Goal: Find specific page/section: Find specific page/section

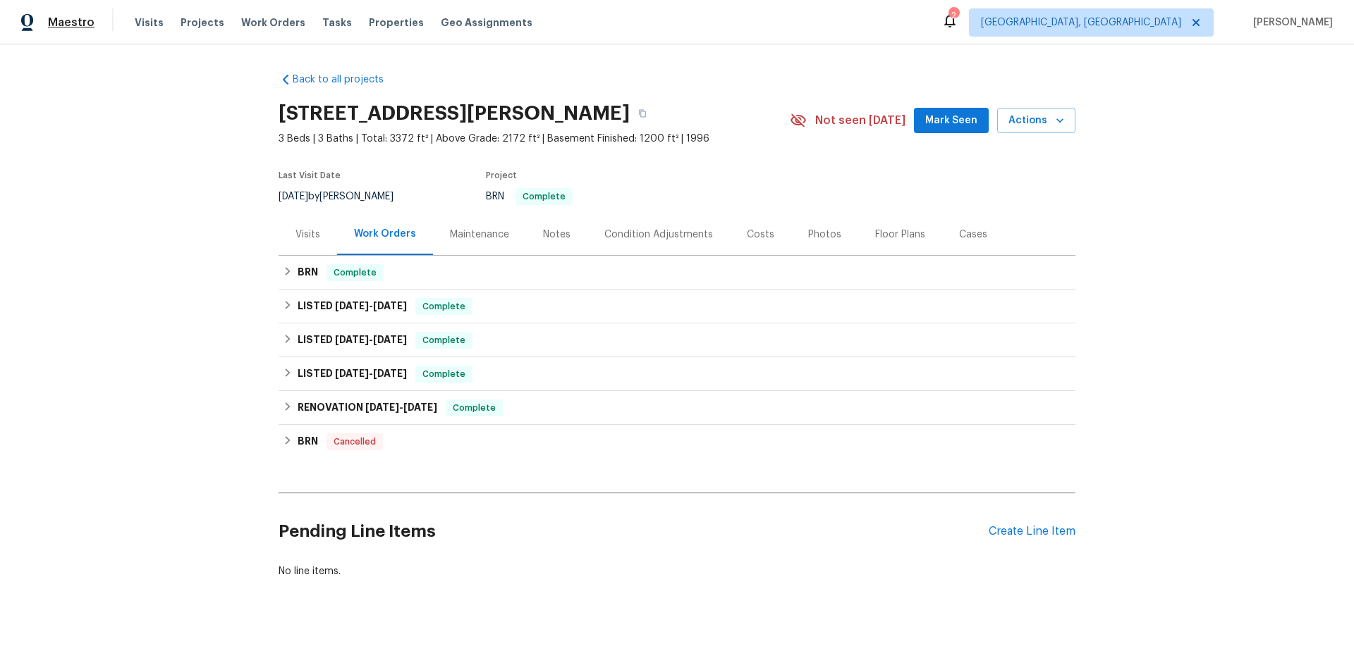
click at [79, 22] on span "Maestro" at bounding box center [71, 23] width 47 height 14
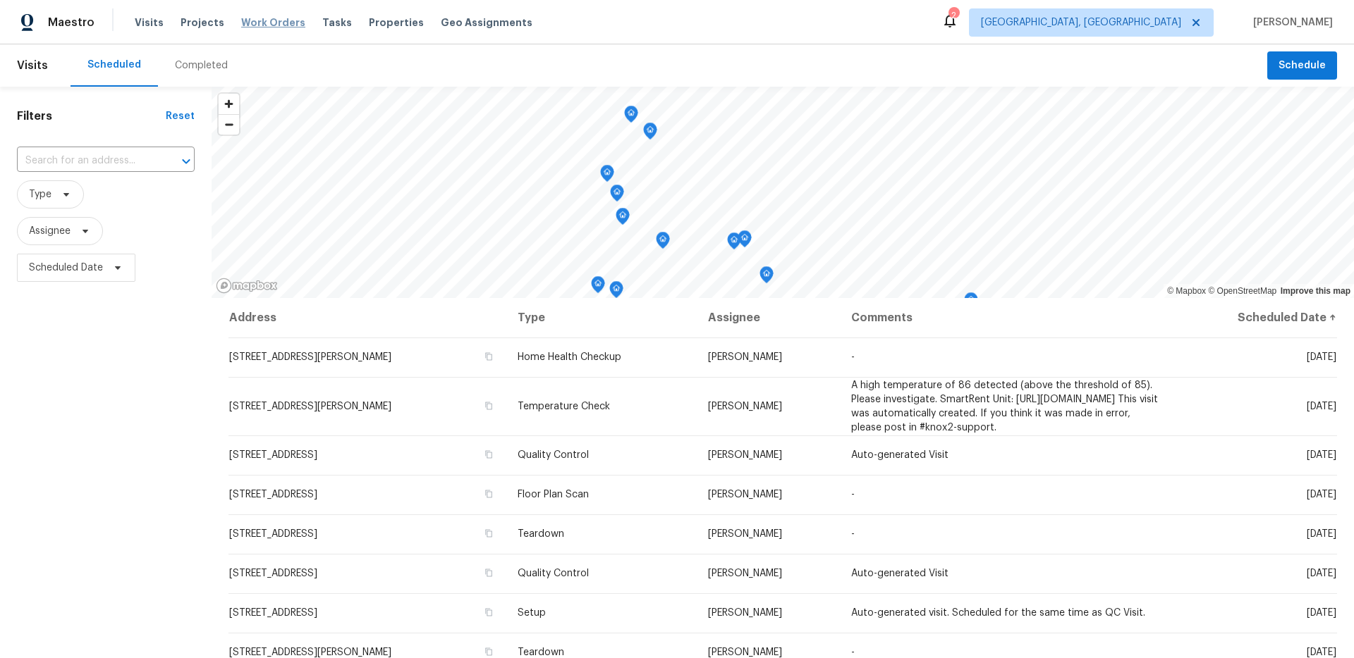
click at [241, 23] on span "Work Orders" at bounding box center [273, 23] width 64 height 14
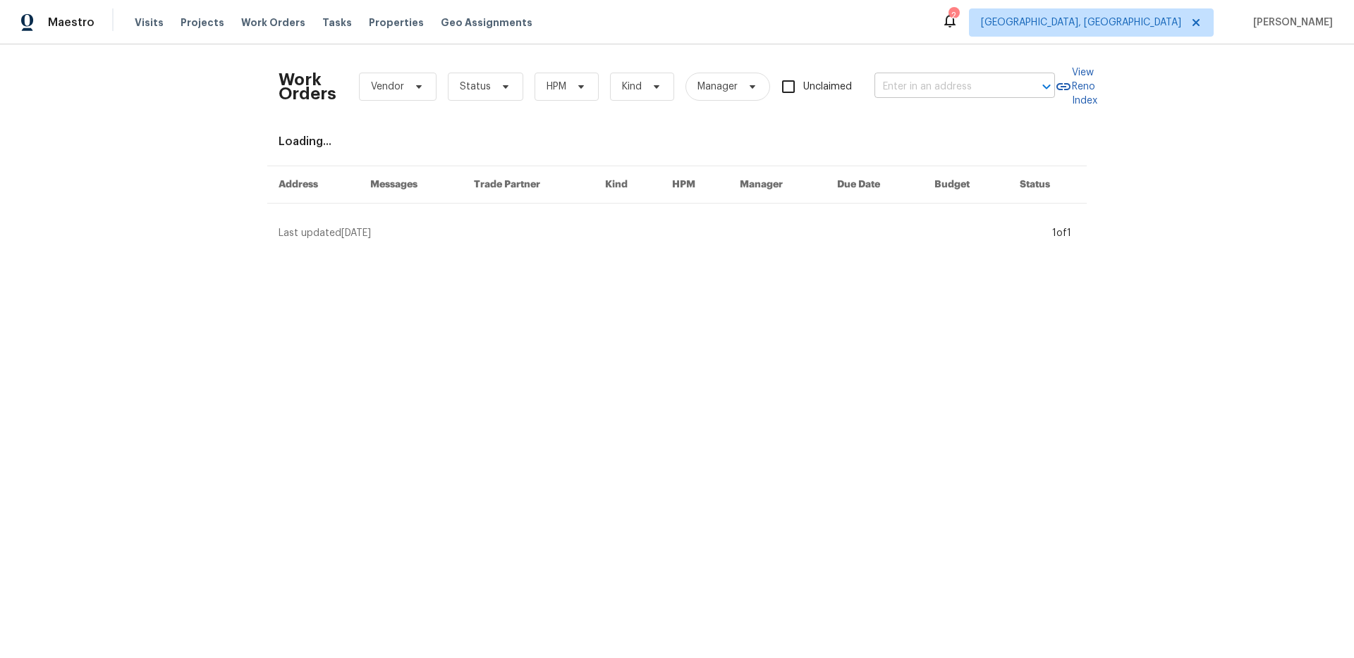
click at [966, 88] on input "text" at bounding box center [944, 87] width 141 height 22
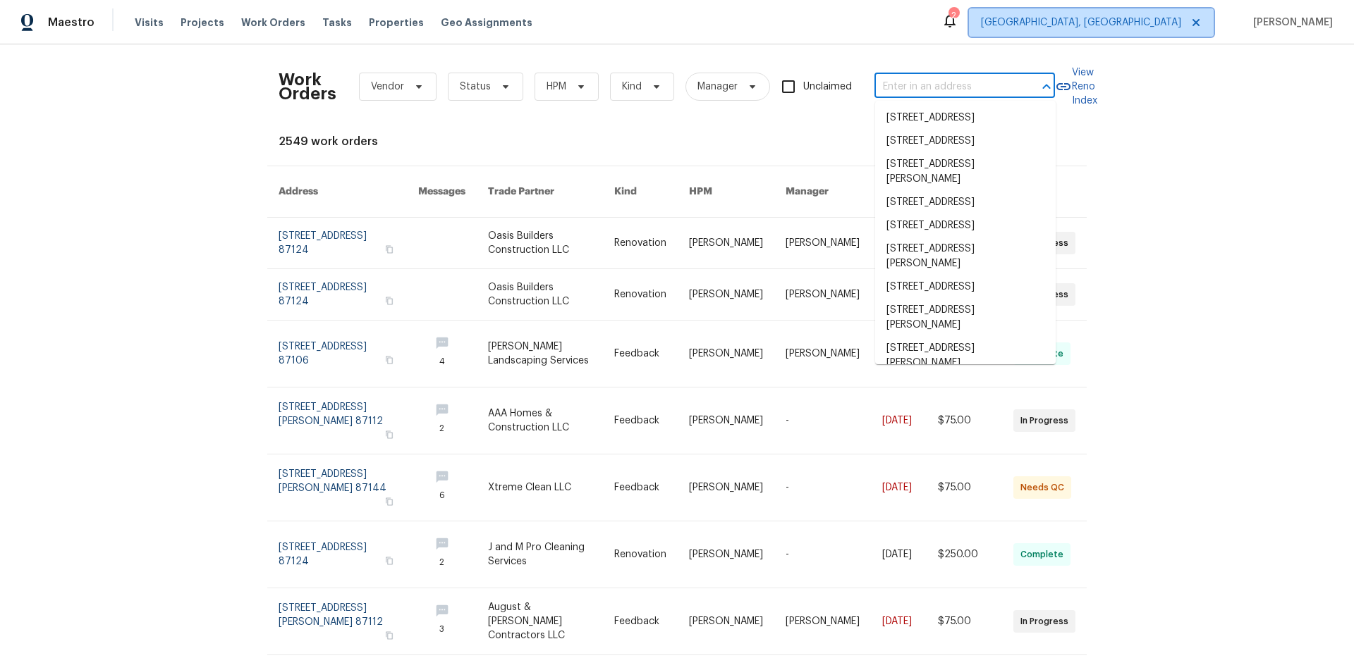
click at [1151, 19] on span "[GEOGRAPHIC_DATA], [GEOGRAPHIC_DATA]" at bounding box center [1081, 23] width 200 height 14
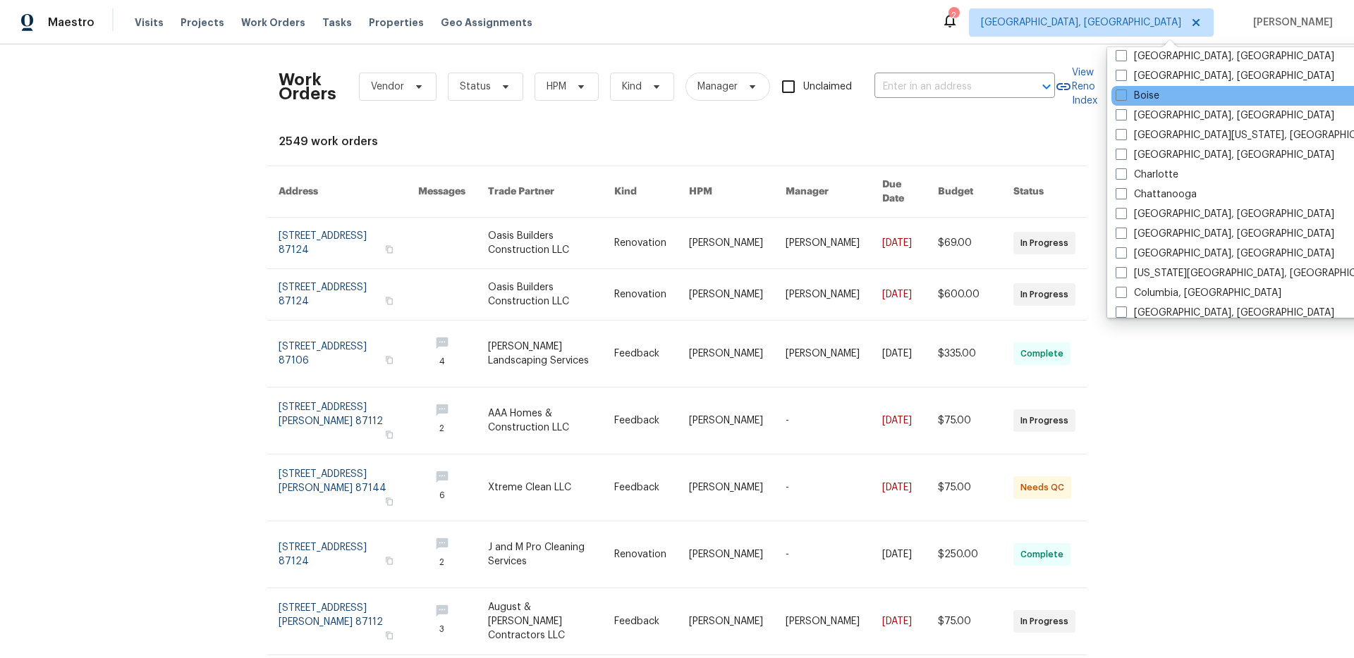
scroll to position [94, 0]
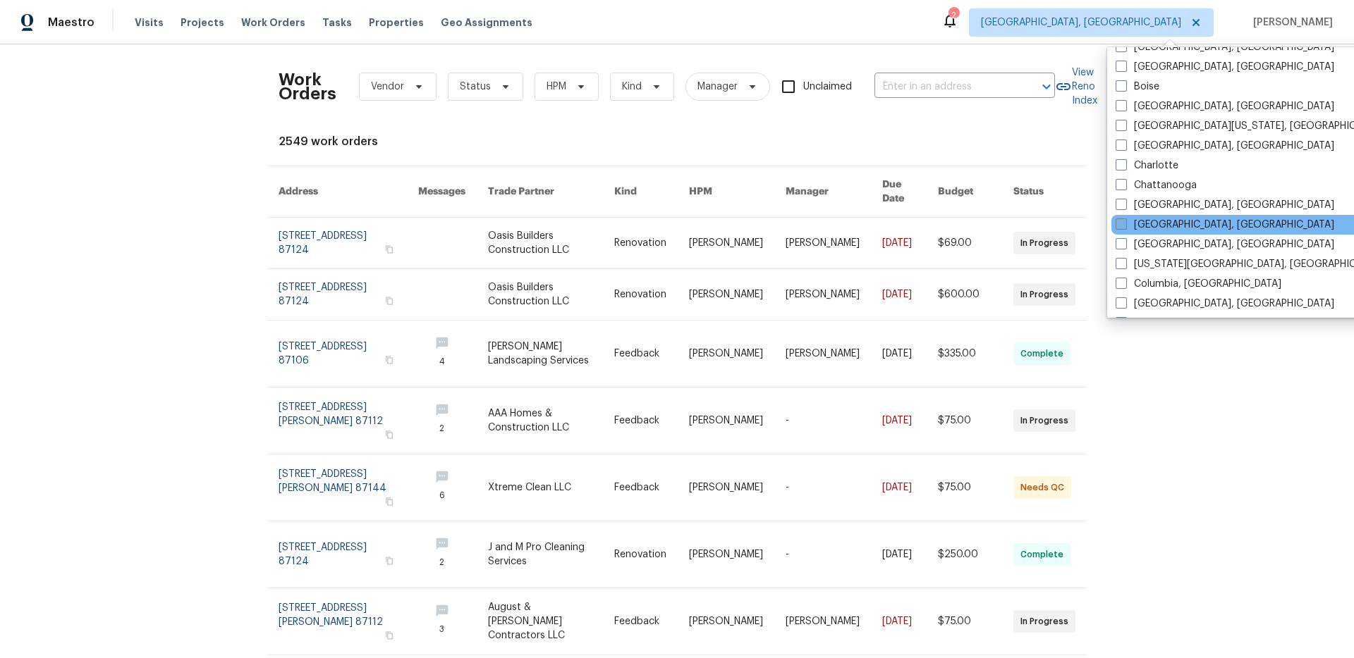
click at [1150, 226] on label "Cincinnati, OH" at bounding box center [1224, 225] width 219 height 14
click at [1124, 226] on input "Cincinnati, OH" at bounding box center [1119, 222] width 9 height 9
checkbox input "true"
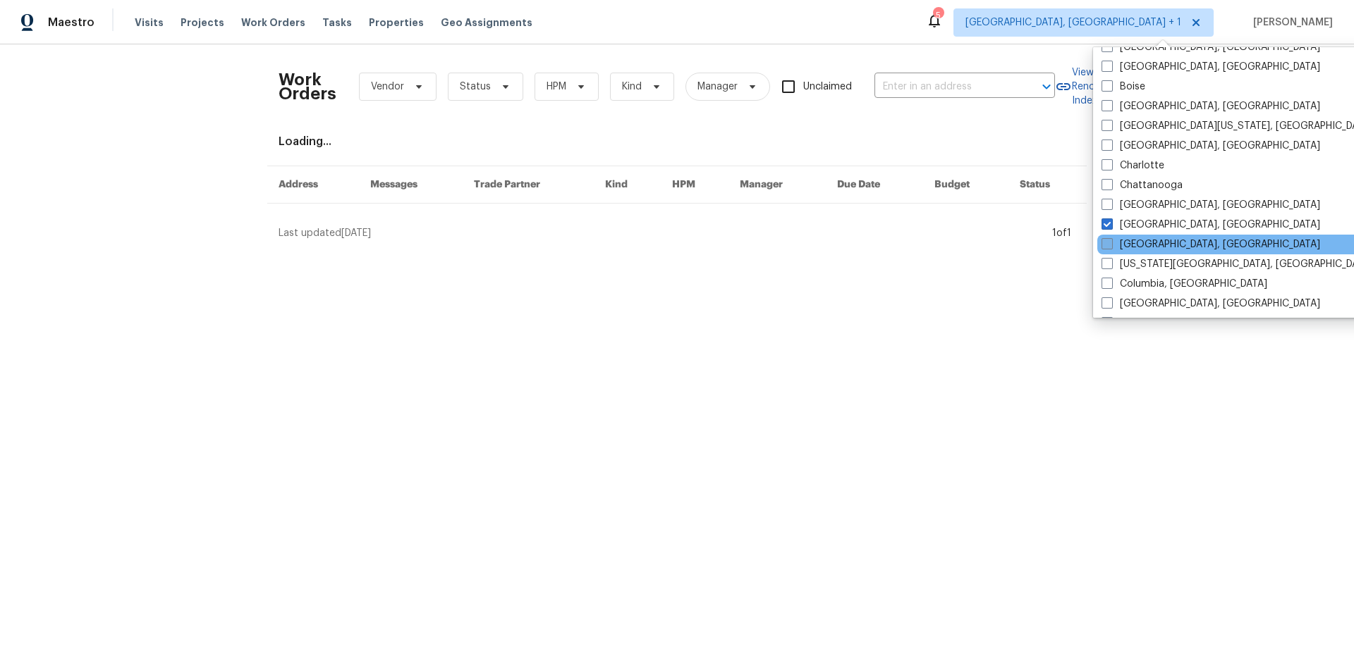
click at [1146, 241] on label "Cleveland, OH" at bounding box center [1210, 245] width 219 height 14
click at [1110, 241] on input "Cleveland, OH" at bounding box center [1105, 242] width 9 height 9
checkbox input "true"
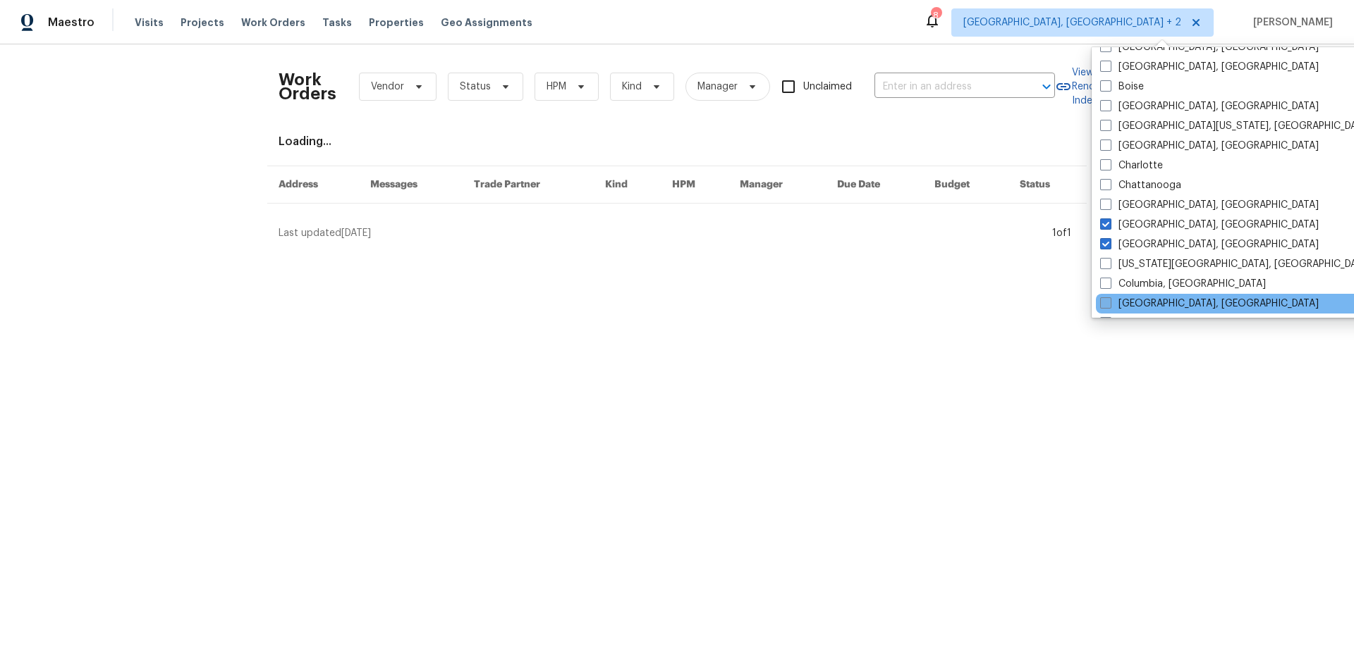
click at [1142, 303] on label "Columbus, OH" at bounding box center [1209, 304] width 219 height 14
click at [1109, 303] on input "Columbus, OH" at bounding box center [1104, 301] width 9 height 9
checkbox input "true"
click at [941, 82] on input "text" at bounding box center [944, 87] width 141 height 22
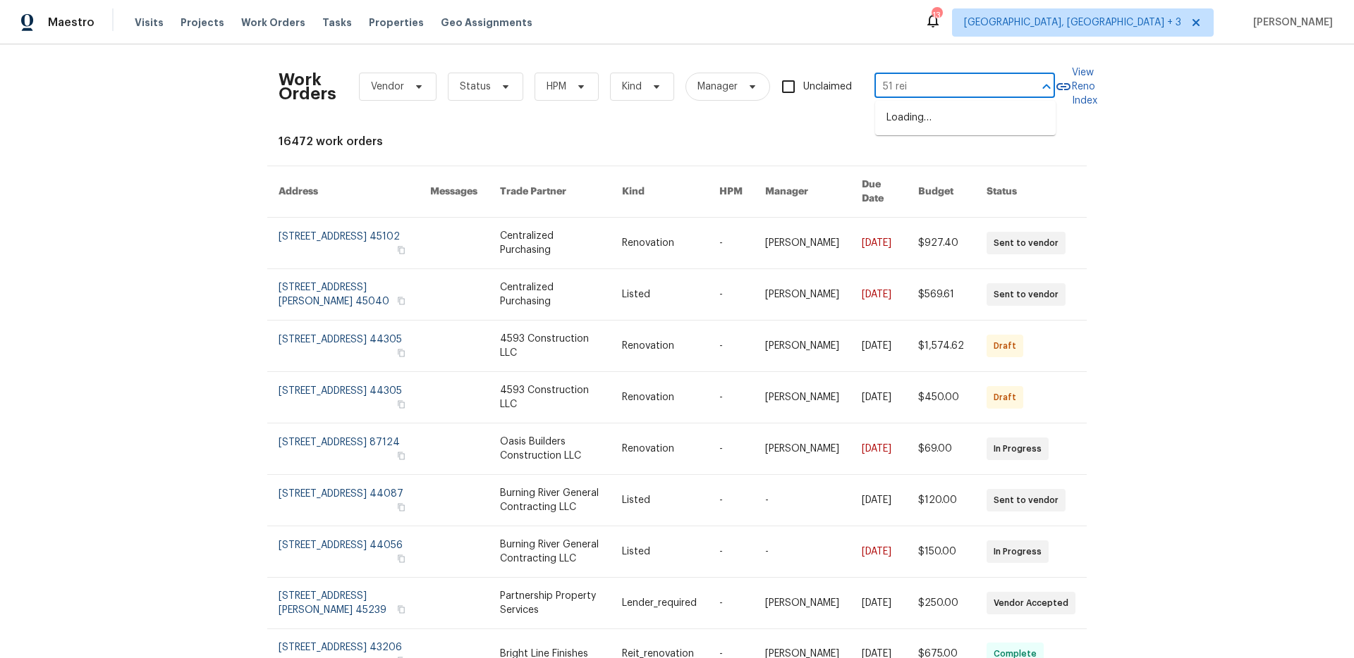
type input "51 reid"
click at [919, 118] on li "51 Reid St, Delaware, OH 43015" at bounding box center [965, 125] width 180 height 38
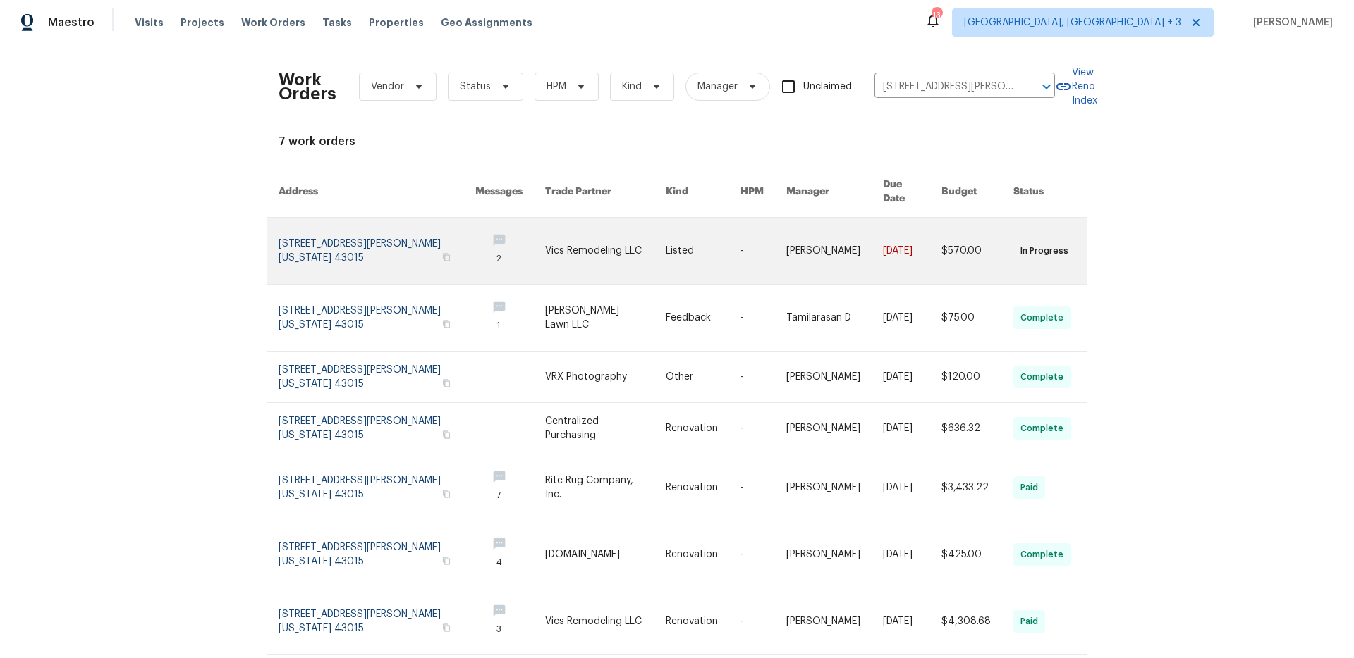
click at [379, 224] on link at bounding box center [376, 251] width 197 height 66
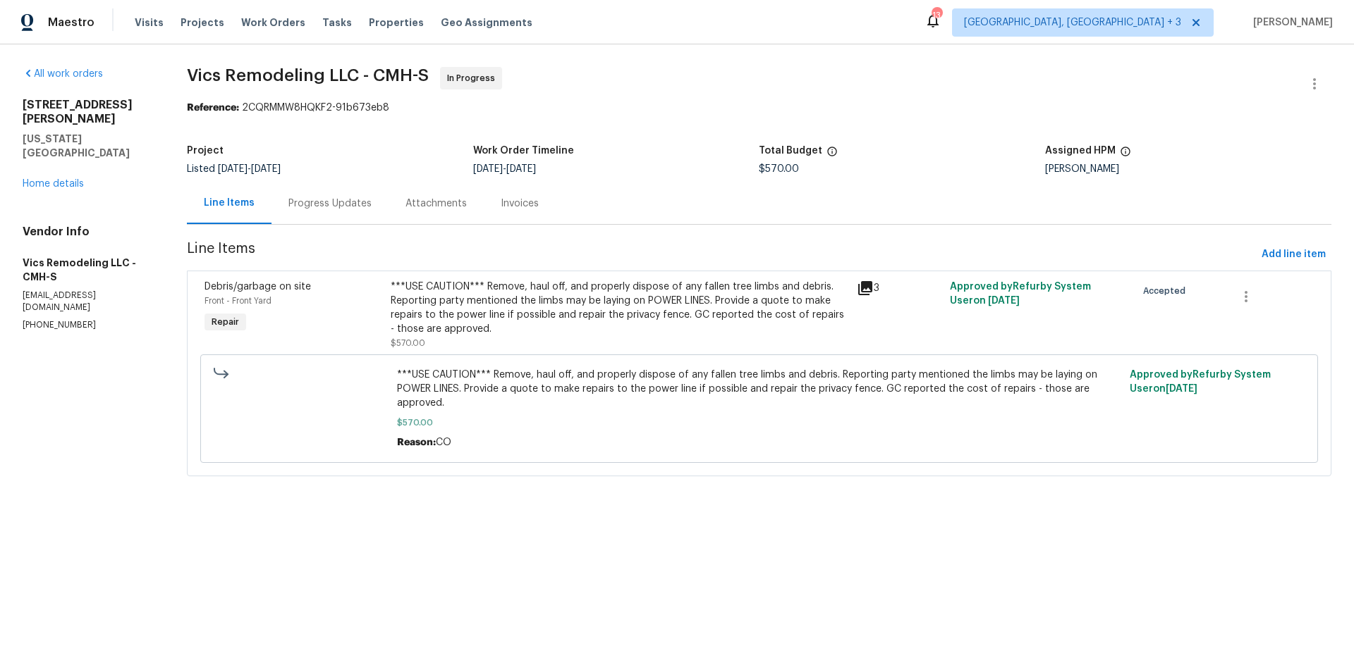
click at [359, 200] on div "Progress Updates" at bounding box center [329, 204] width 83 height 14
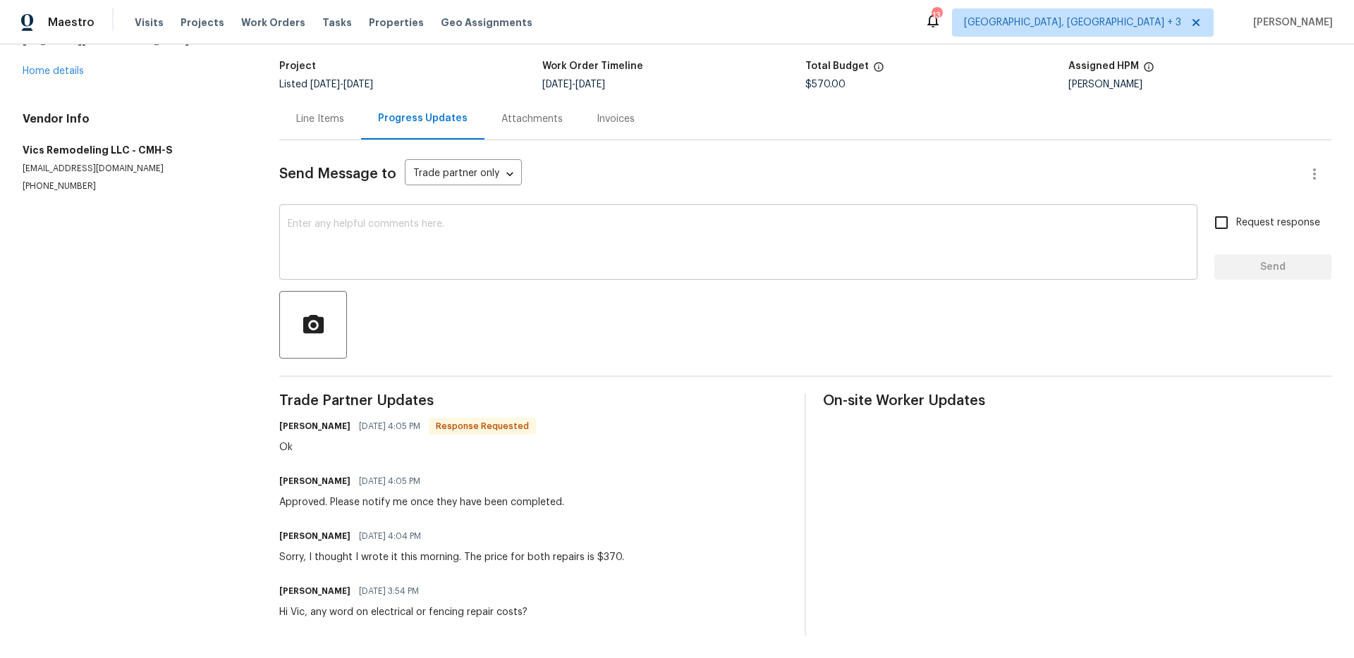
scroll to position [86, 0]
click at [1139, 30] on span "Albuquerque, NM + 3" at bounding box center [1083, 22] width 262 height 28
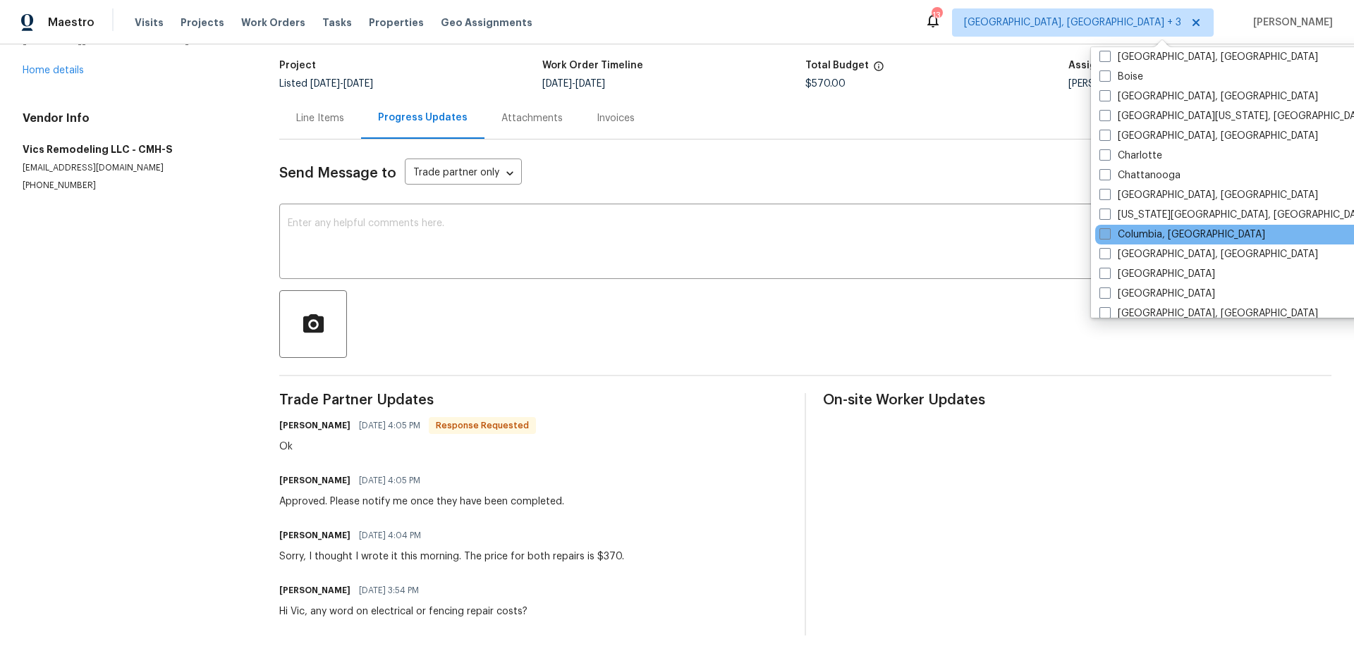
scroll to position [164, 0]
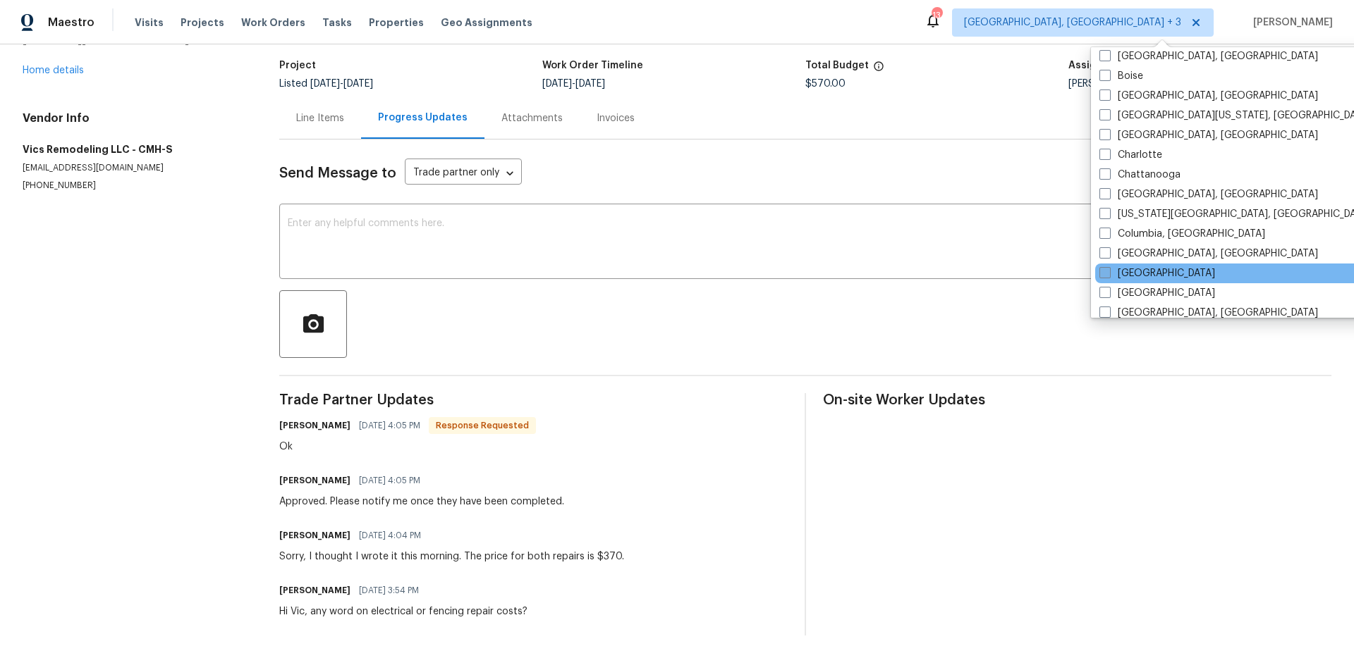
click at [1128, 274] on label "Dallas" at bounding box center [1157, 273] width 116 height 14
click at [1108, 274] on input "Dallas" at bounding box center [1103, 270] width 9 height 9
checkbox input "true"
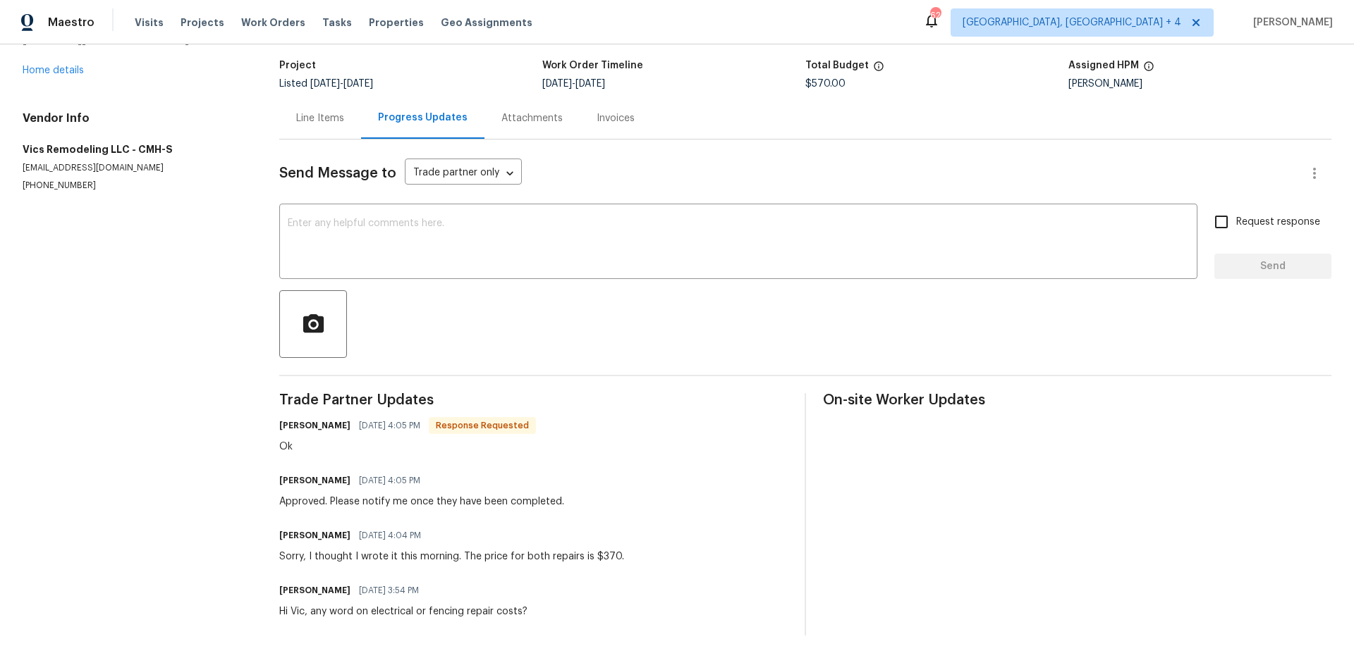
click at [269, 13] on div "Visits Projects Work Orders Tasks Properties Geo Assignments" at bounding box center [342, 22] width 415 height 28
click at [266, 23] on span "Work Orders" at bounding box center [273, 23] width 64 height 14
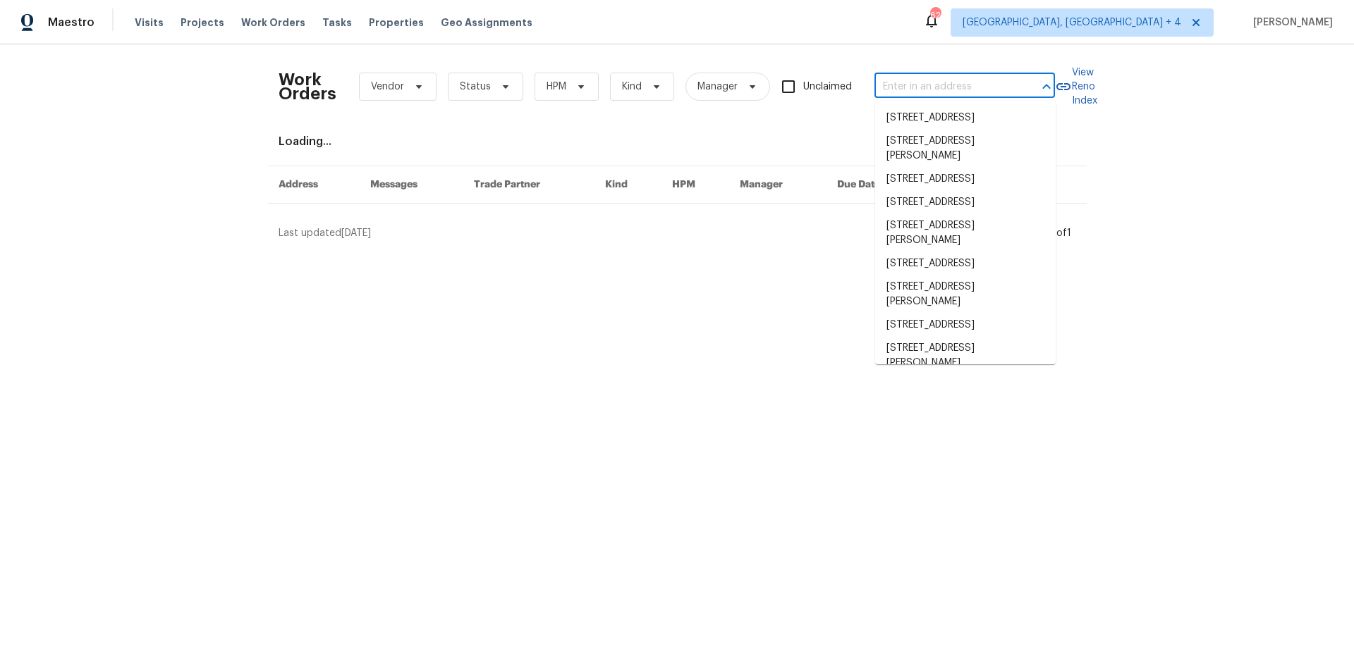
click at [901, 93] on input "text" at bounding box center [944, 87] width 141 height 22
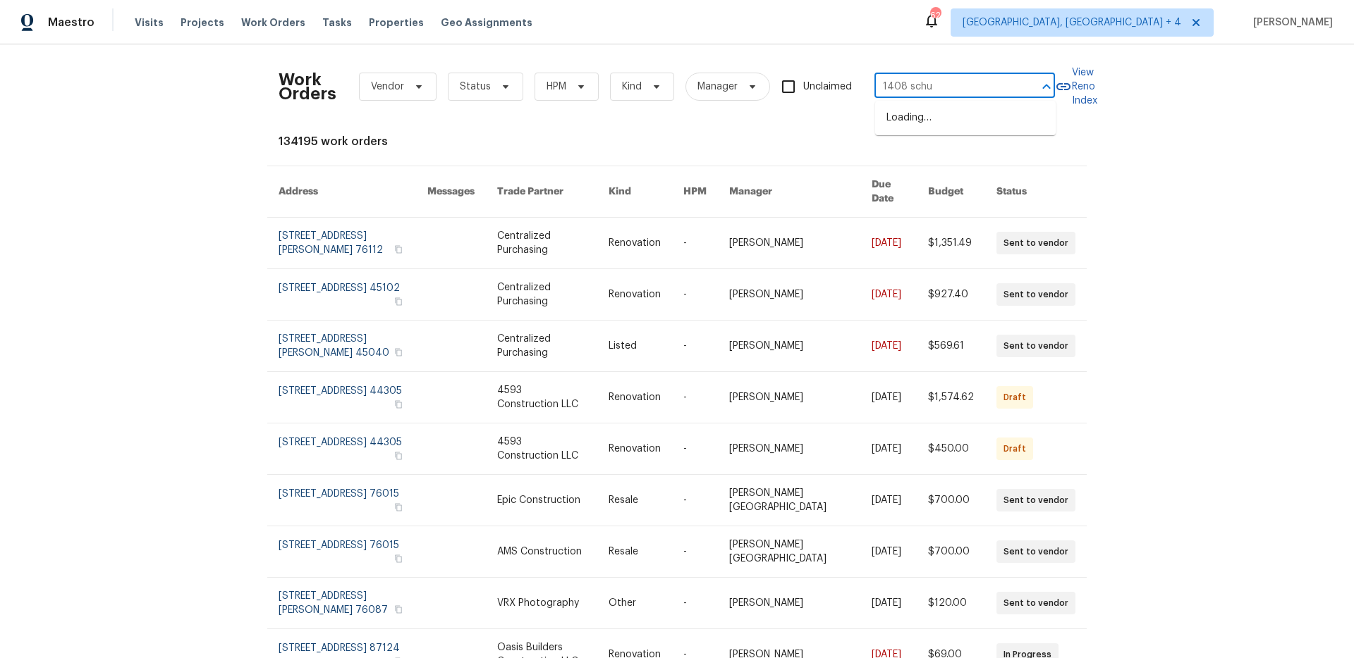
type input "1408 schuk"
click at [902, 121] on li "1408 Schukar Ct, Irving, TX 75061" at bounding box center [965, 125] width 180 height 38
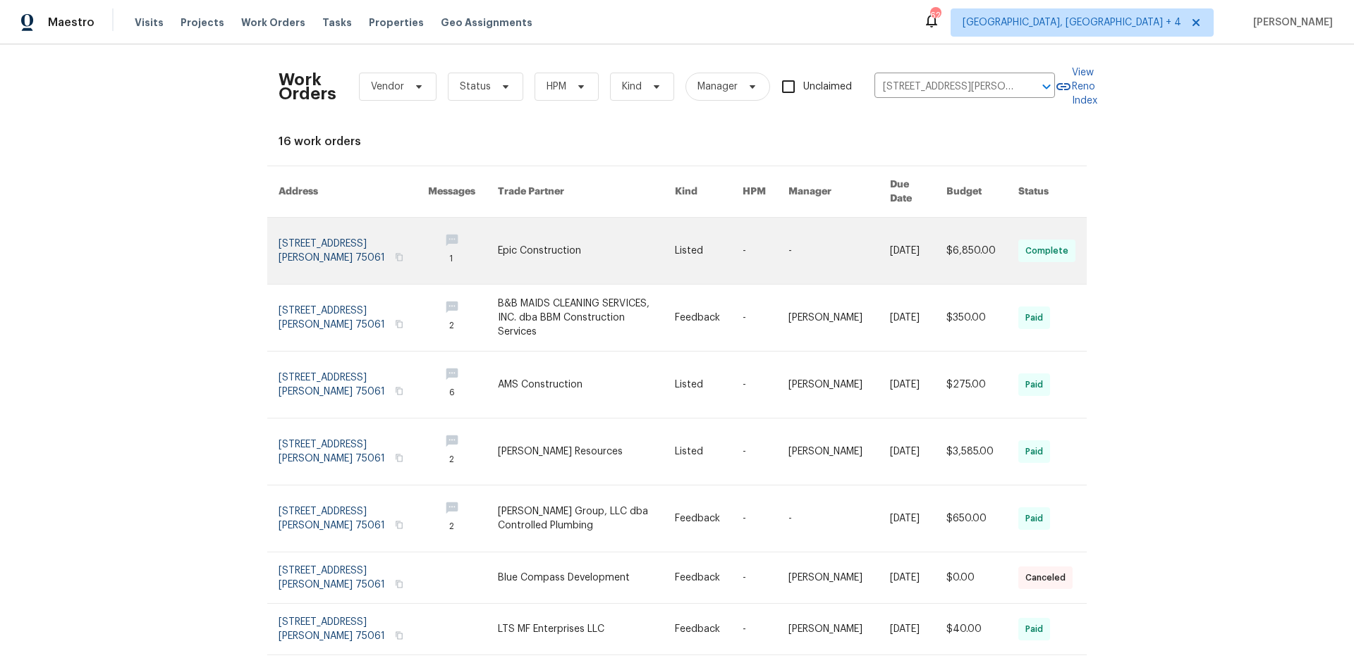
click at [357, 226] on link at bounding box center [352, 251] width 149 height 66
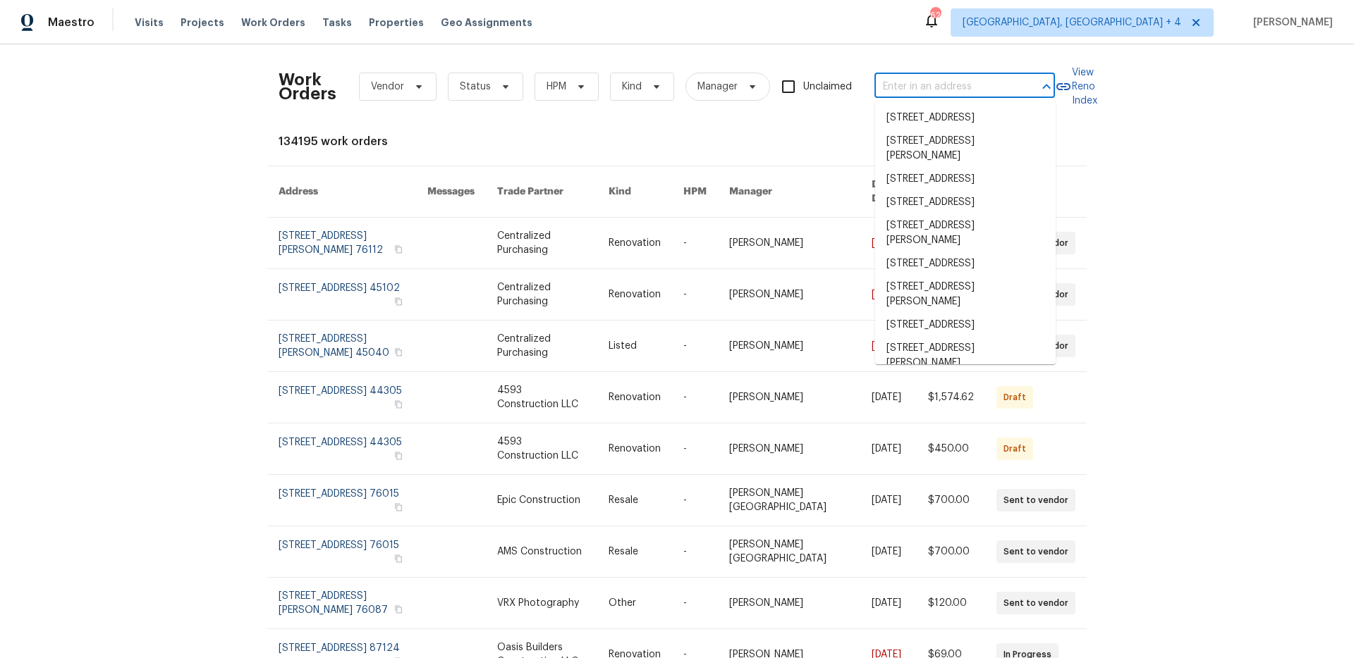
click at [909, 79] on input "text" at bounding box center [944, 87] width 141 height 22
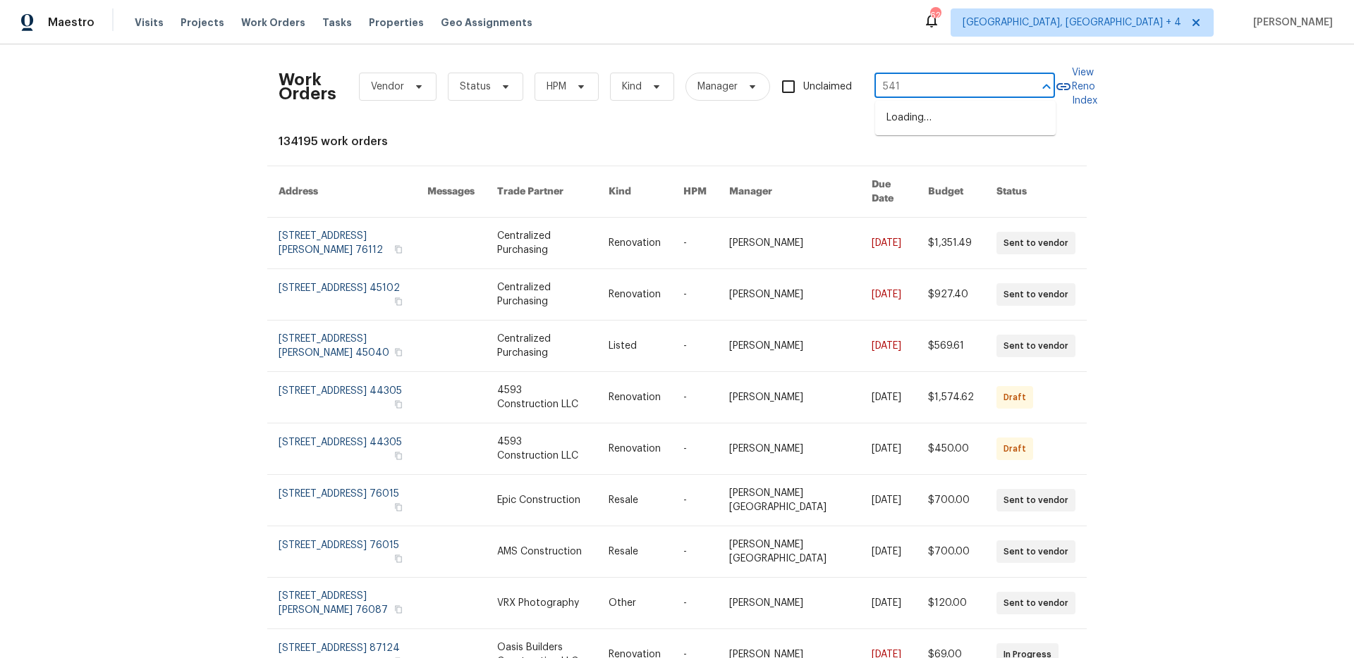
type input "5417"
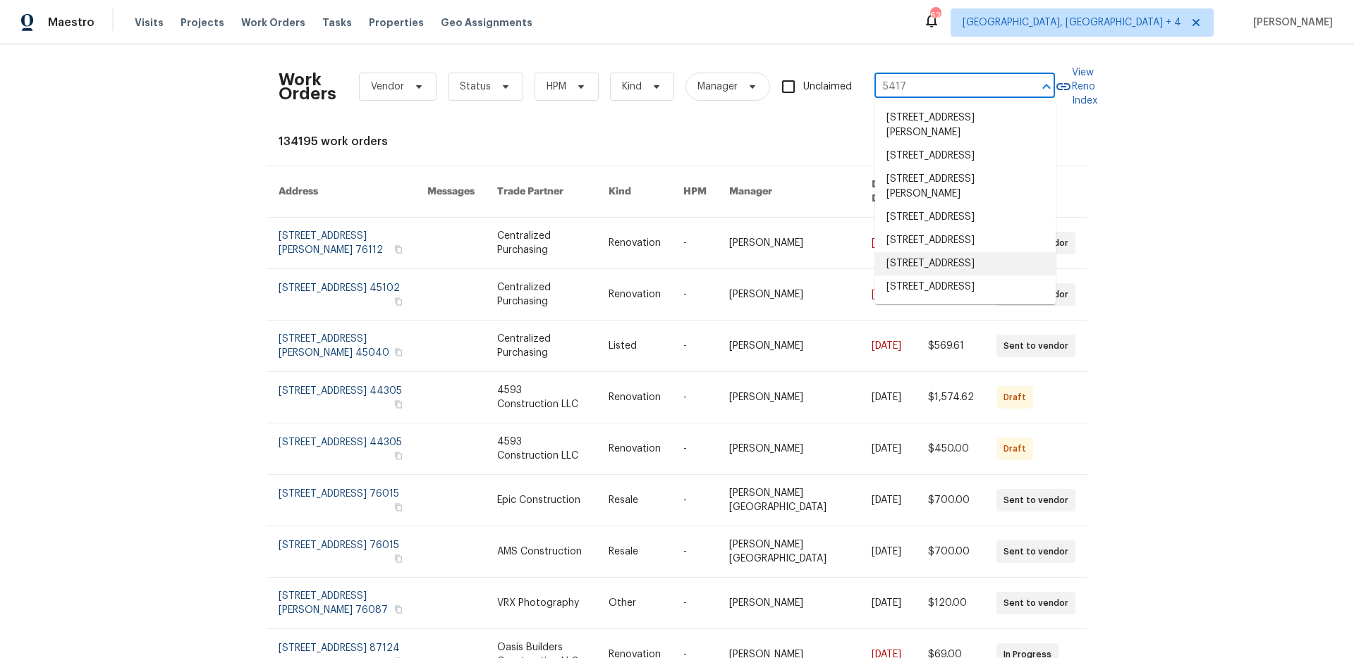
click at [952, 276] on li "5417 Grissom Dr, Arlington, TX 76016" at bounding box center [965, 263] width 180 height 23
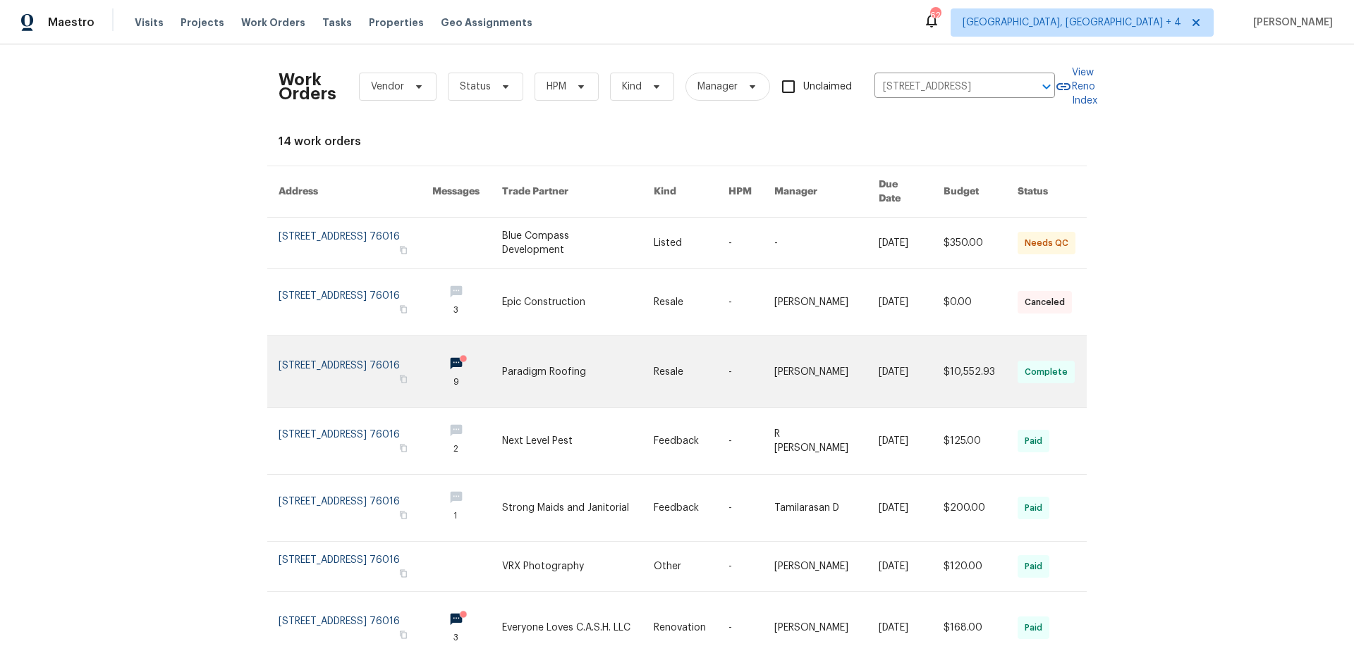
click at [398, 343] on link at bounding box center [355, 371] width 154 height 71
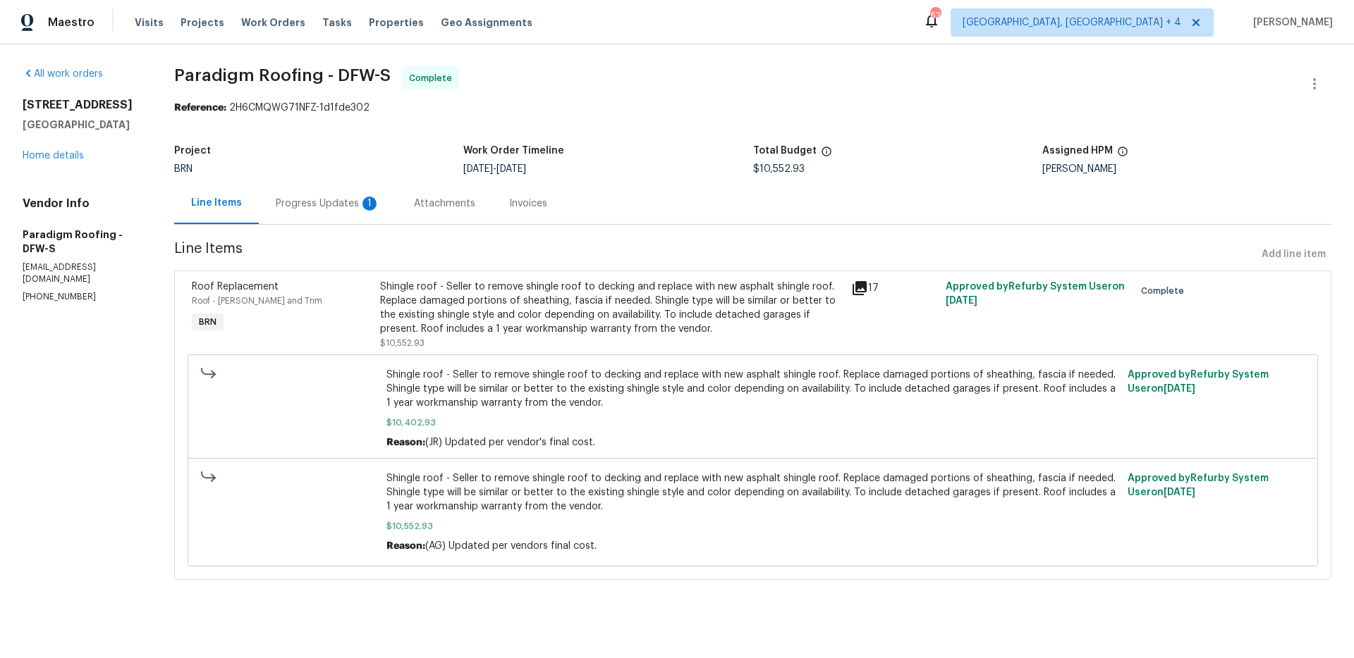
click at [508, 215] on div "Invoices" at bounding box center [528, 204] width 72 height 42
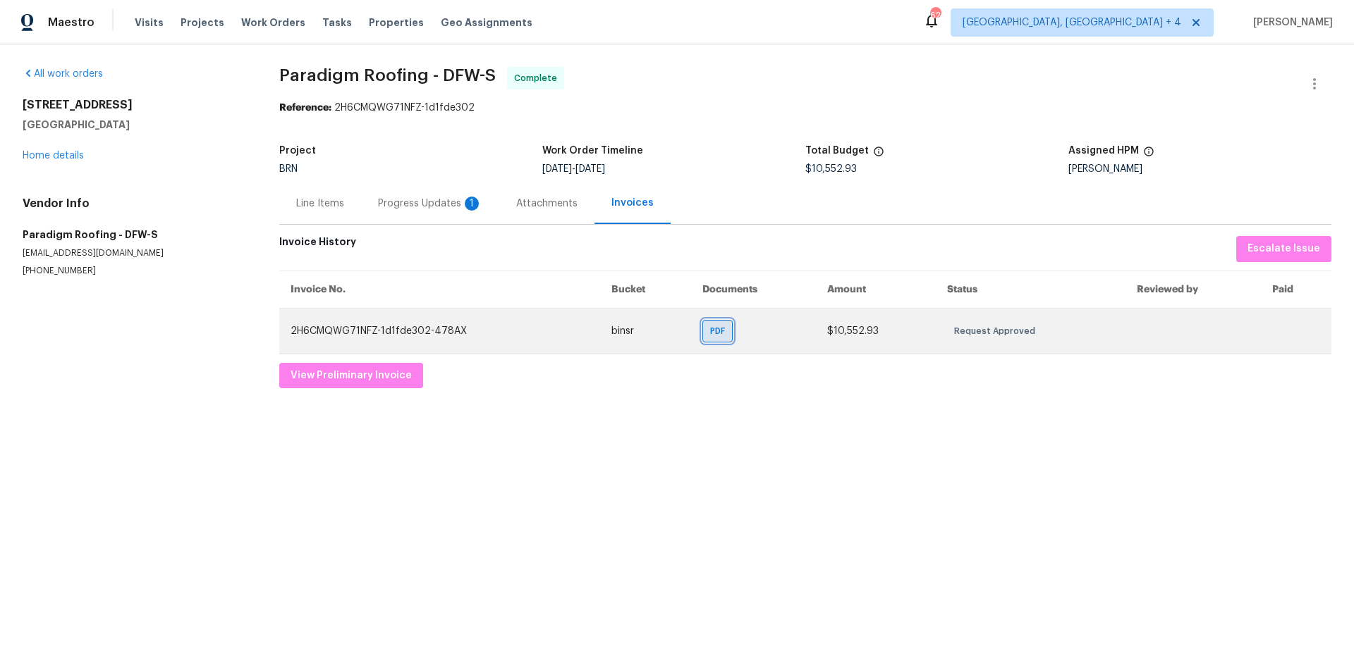
click at [718, 333] on span "PDF" at bounding box center [720, 331] width 20 height 14
